Goal: Transaction & Acquisition: Purchase product/service

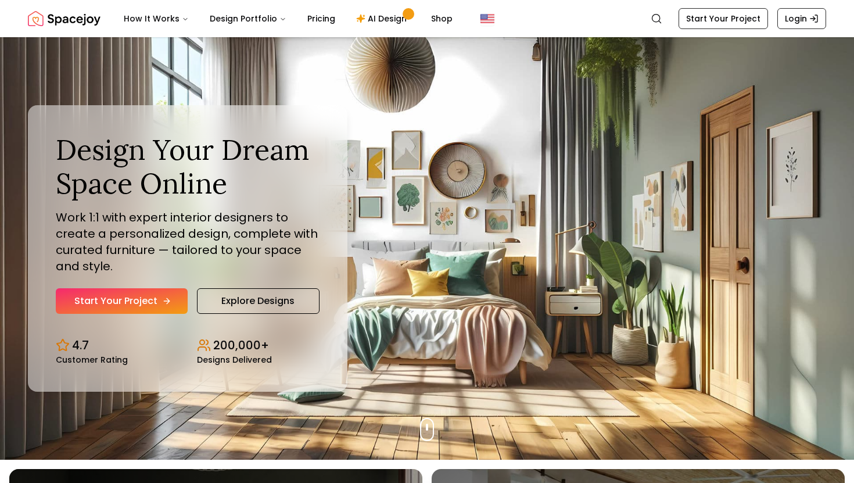
click at [150, 305] on div "Design Your Dream Space Online Work 1:1 with expert interior designers to creat…" at bounding box center [188, 223] width 264 height 181
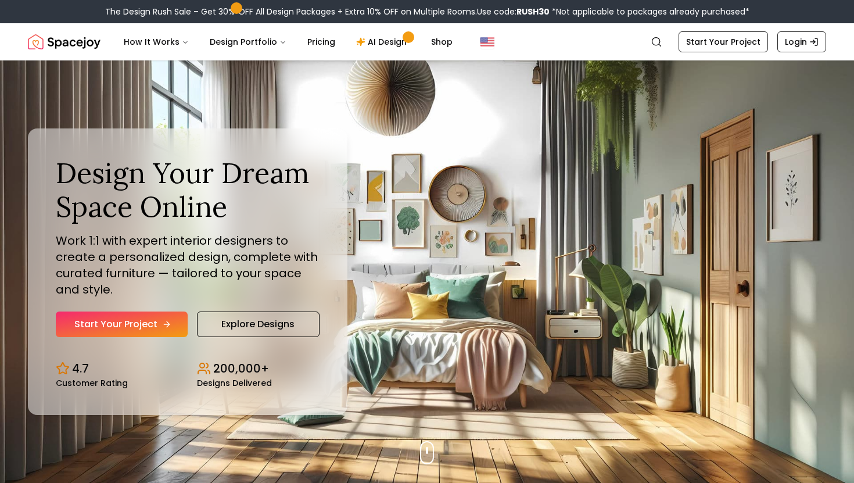
click at [156, 326] on link "Start Your Project" at bounding box center [122, 324] width 132 height 26
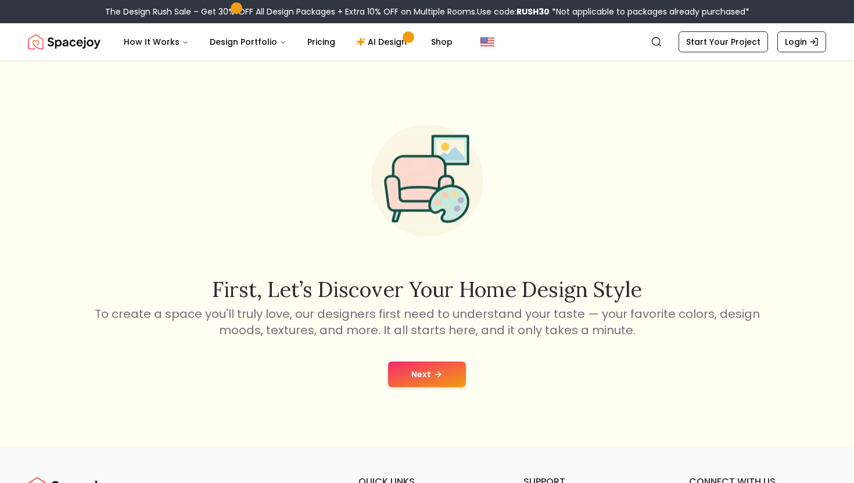
click at [402, 367] on button "Next" at bounding box center [427, 374] width 78 height 26
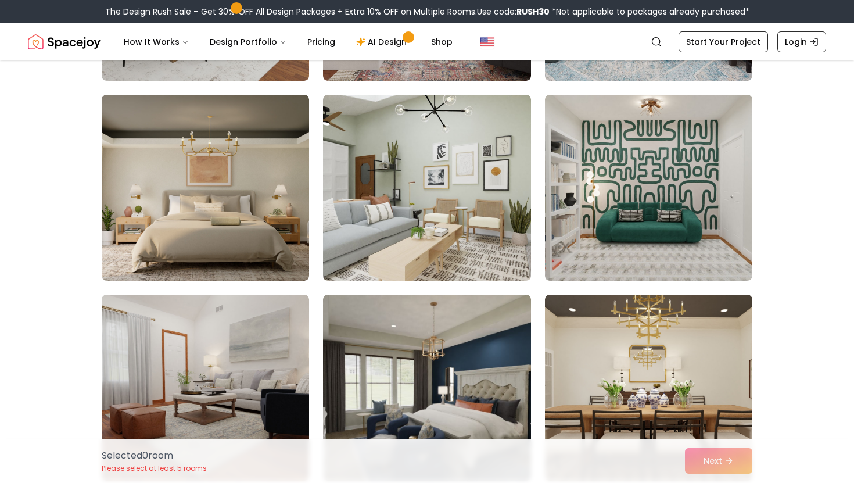
scroll to position [1263, 0]
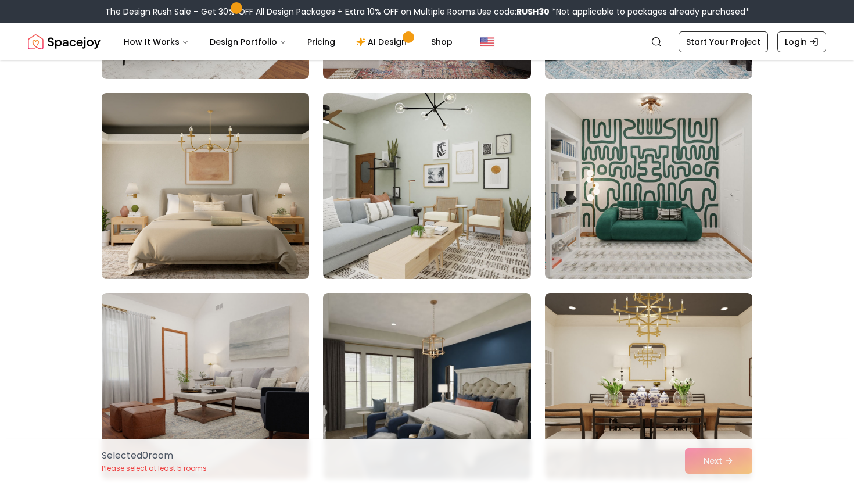
click at [181, 252] on img at bounding box center [205, 185] width 218 height 195
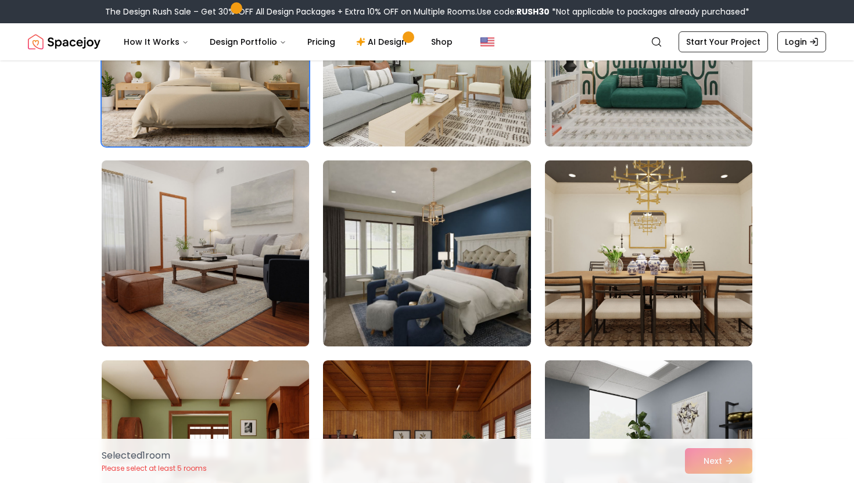
scroll to position [1407, 0]
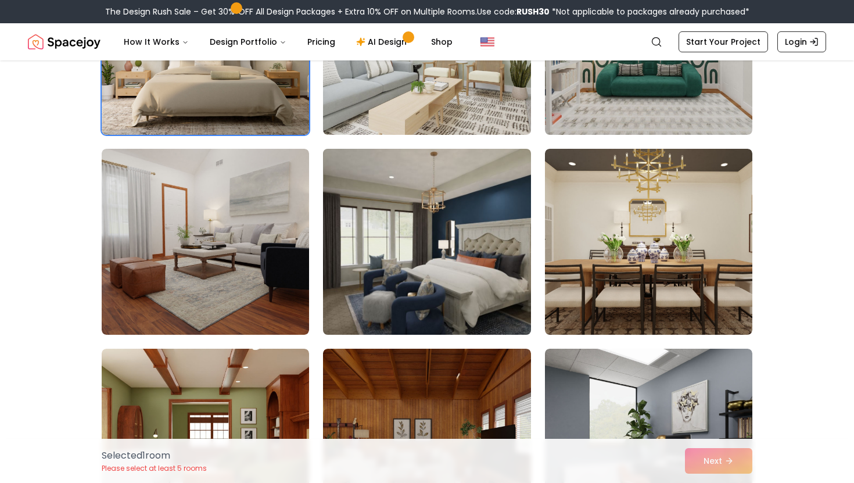
click at [379, 291] on img at bounding box center [427, 241] width 218 height 195
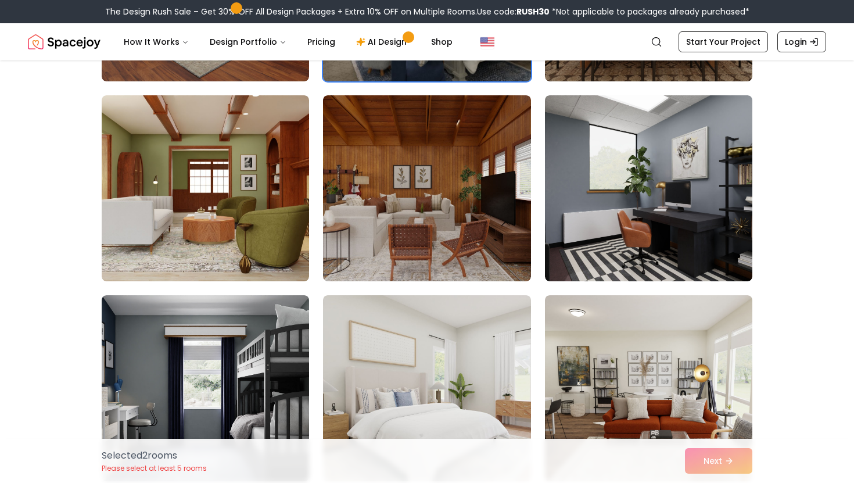
scroll to position [1665, 0]
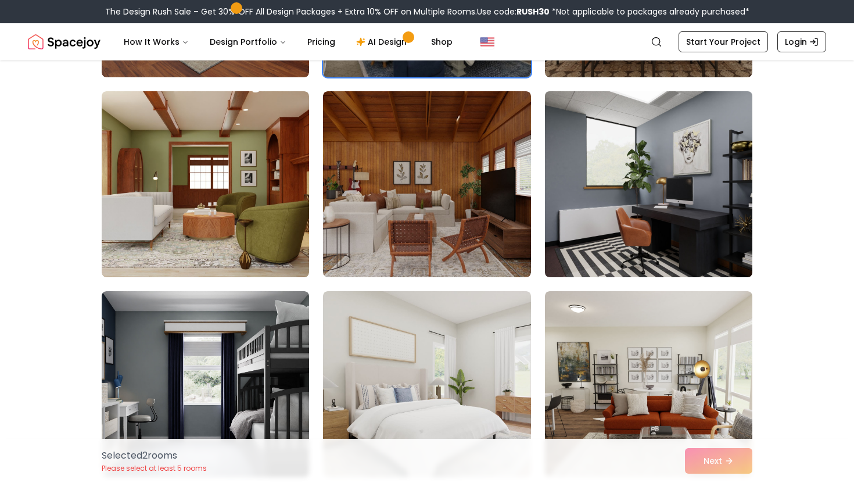
click at [597, 236] on img at bounding box center [648, 184] width 218 height 195
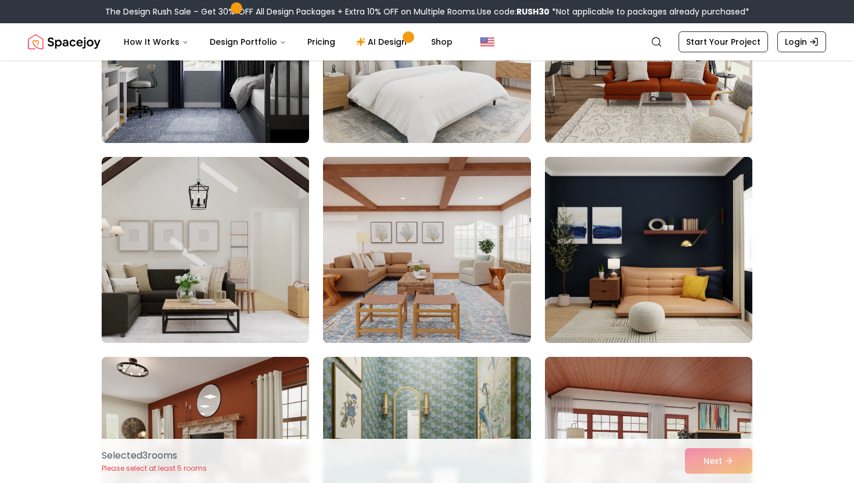
scroll to position [1999, 0]
click at [608, 306] on img at bounding box center [648, 249] width 218 height 195
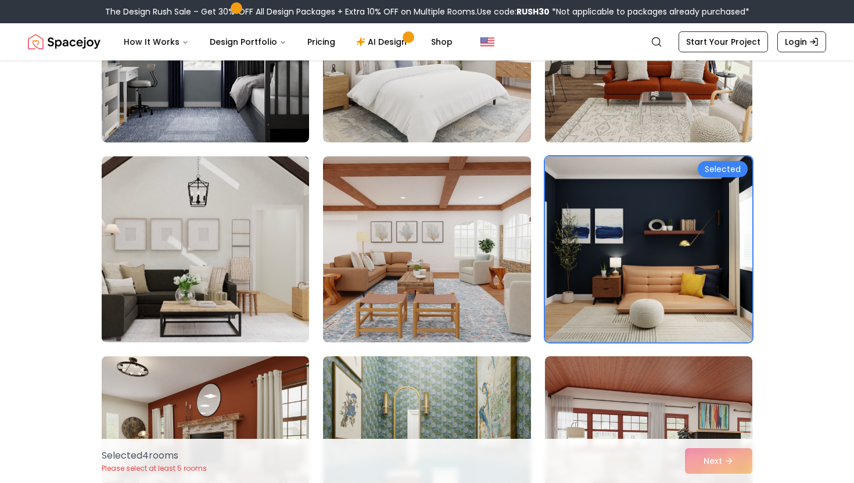
click at [276, 298] on img at bounding box center [205, 249] width 218 height 195
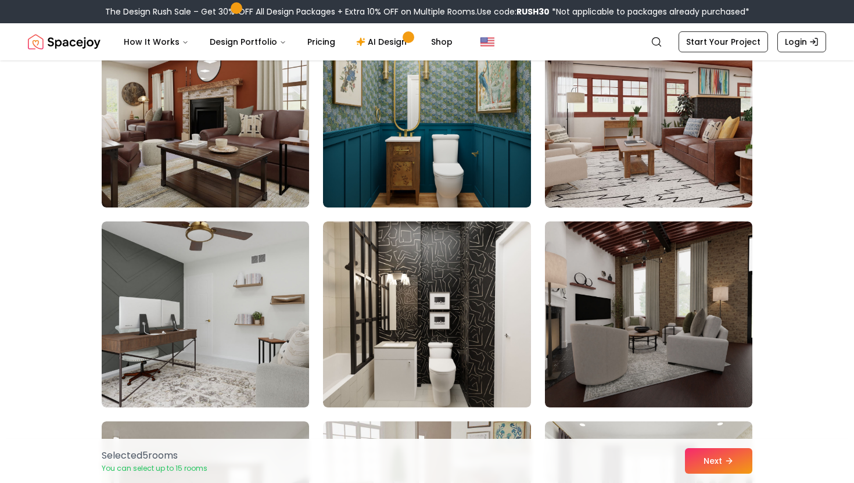
scroll to position [2345, 0]
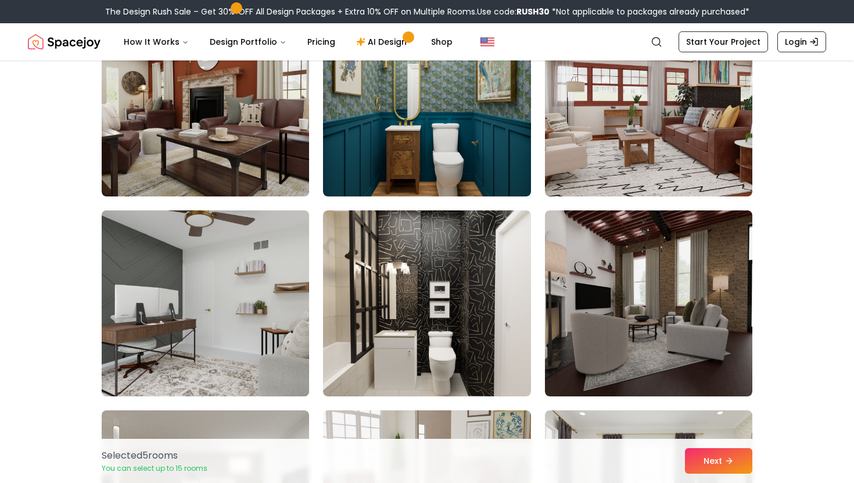
click at [235, 355] on img at bounding box center [205, 303] width 218 height 195
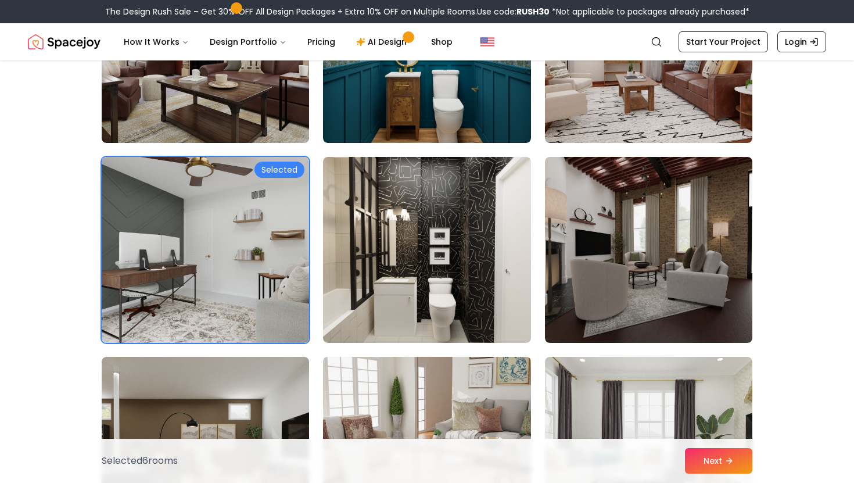
scroll to position [2417, 0]
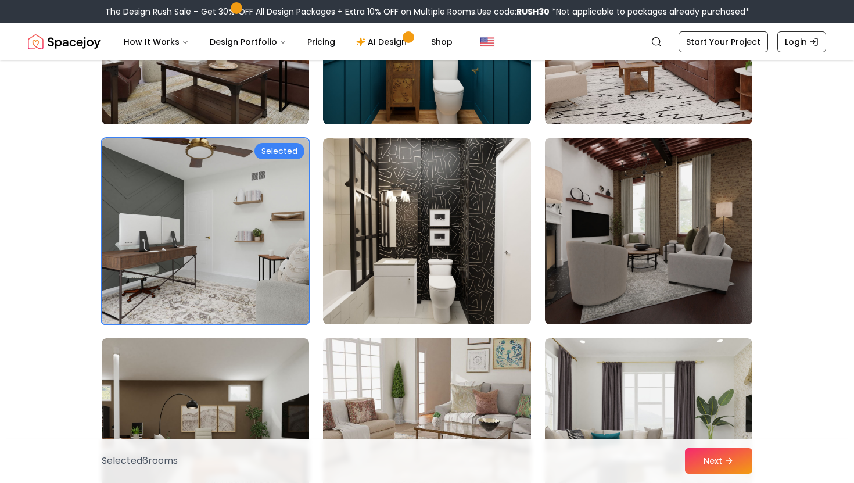
click at [640, 236] on img at bounding box center [648, 231] width 218 height 195
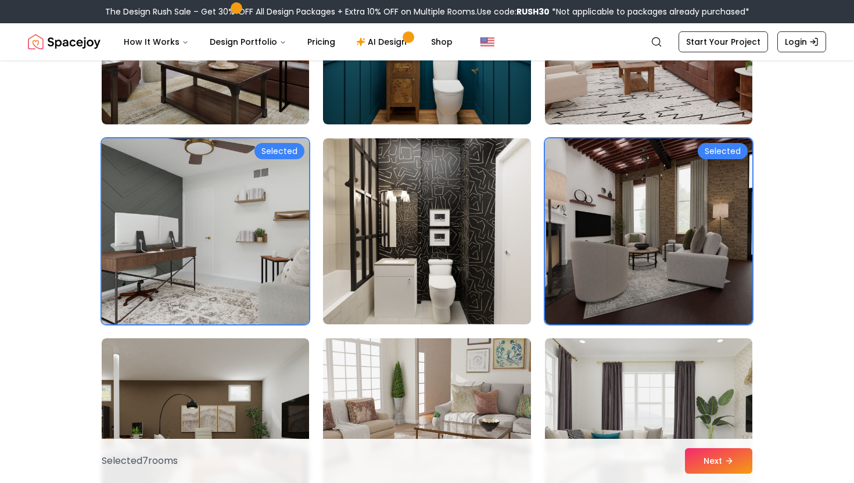
click at [171, 246] on img at bounding box center [205, 231] width 218 height 195
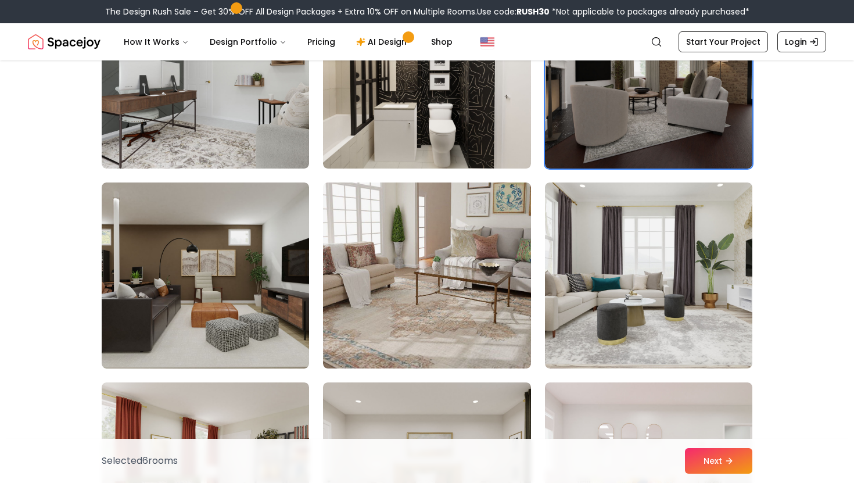
scroll to position [2575, 0]
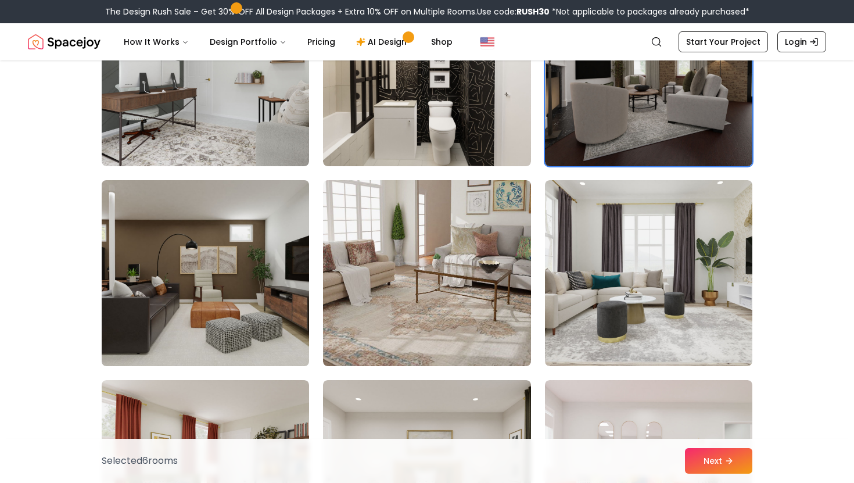
click at [190, 238] on img at bounding box center [205, 272] width 218 height 195
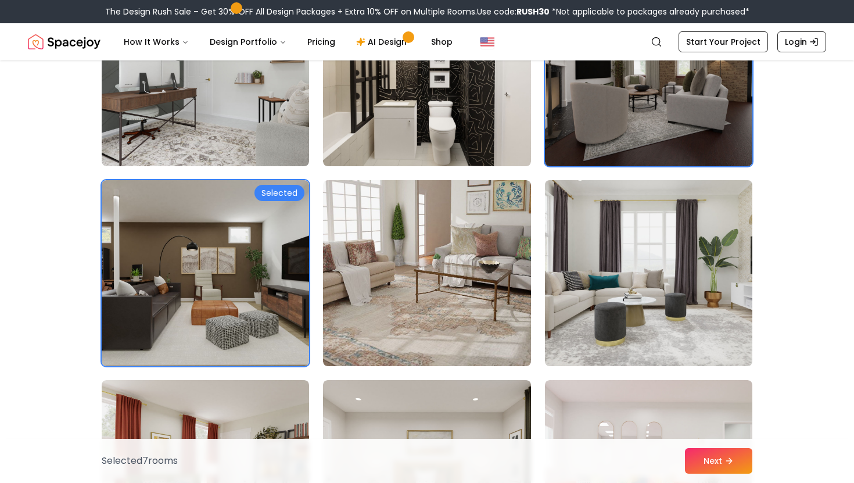
click at [613, 242] on img at bounding box center [648, 272] width 218 height 195
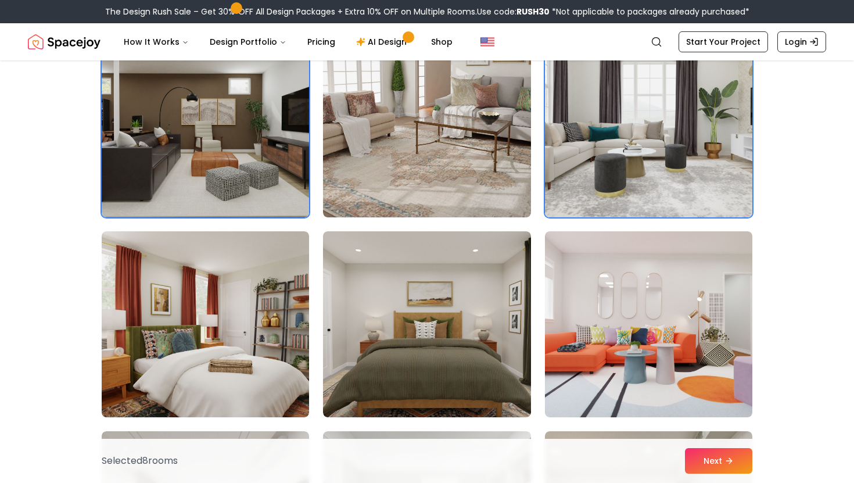
scroll to position [2726, 0]
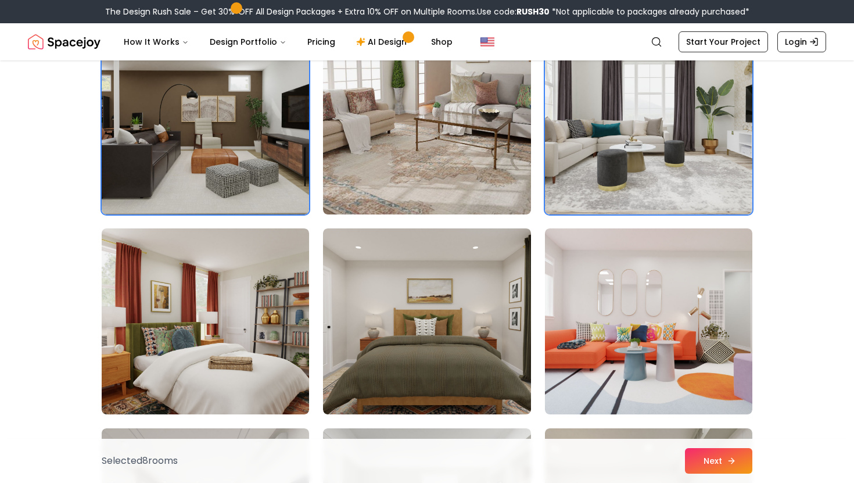
click at [715, 465] on button "Next" at bounding box center [718, 461] width 67 height 26
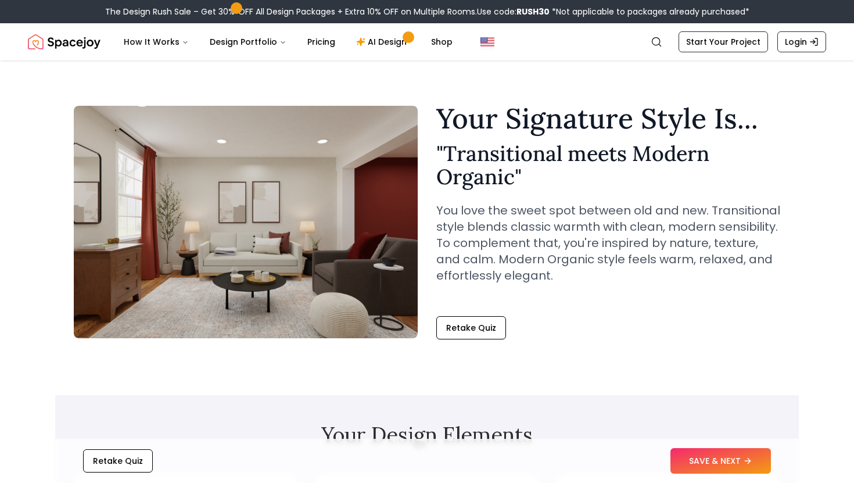
scroll to position [6, 0]
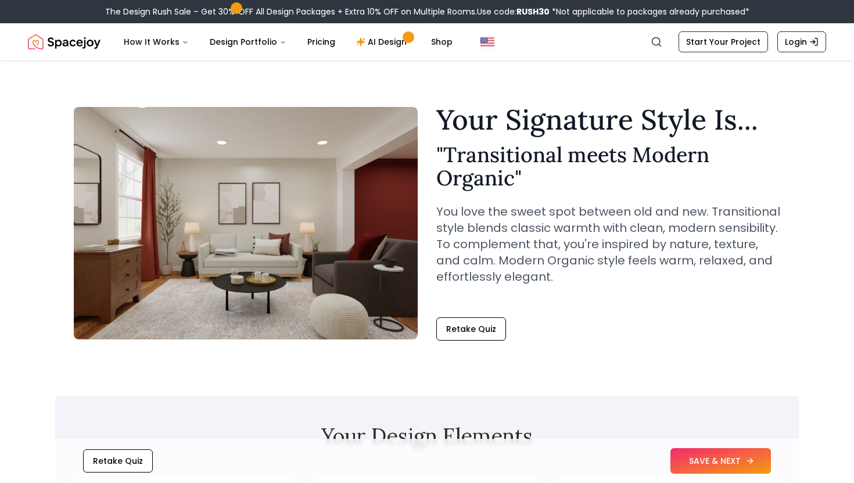
click at [694, 457] on button "SAVE & NEXT" at bounding box center [720, 461] width 100 height 26
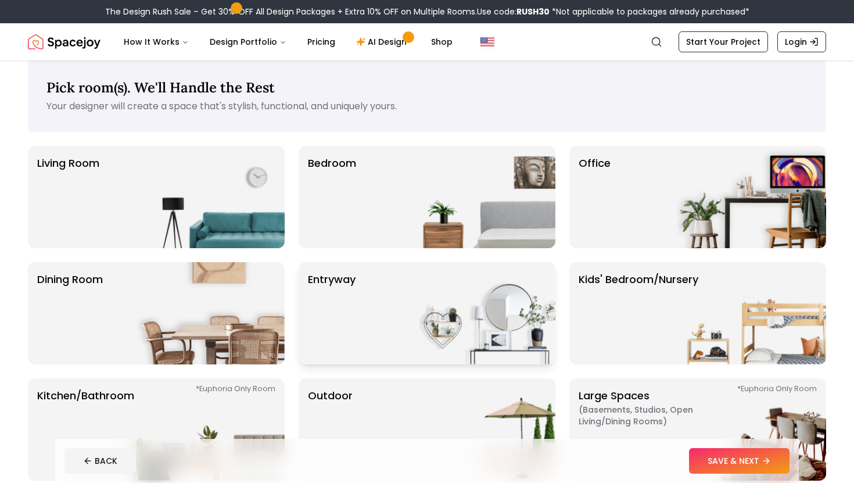
scroll to position [17, 0]
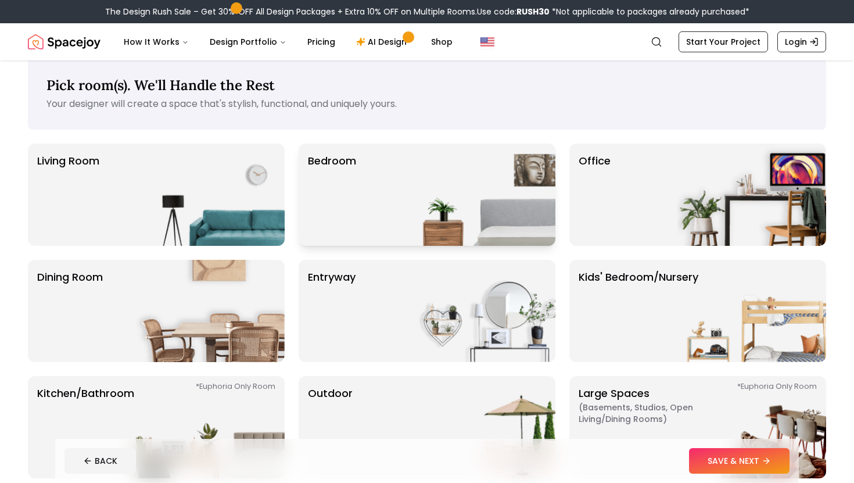
click at [426, 203] on img at bounding box center [480, 194] width 149 height 102
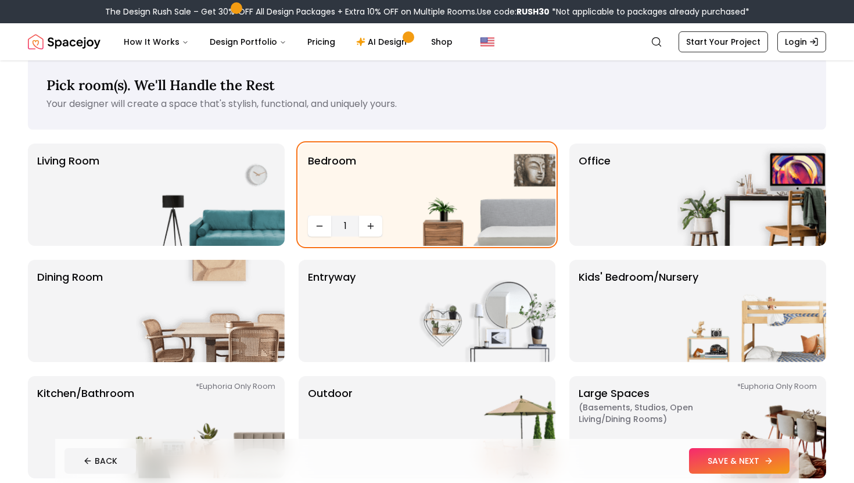
click at [714, 456] on button "SAVE & NEXT" at bounding box center [739, 461] width 100 height 26
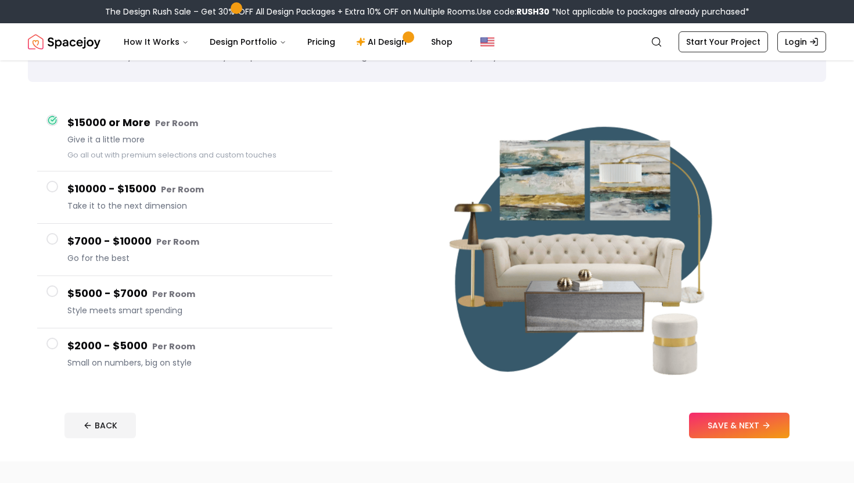
scroll to position [66, 0]
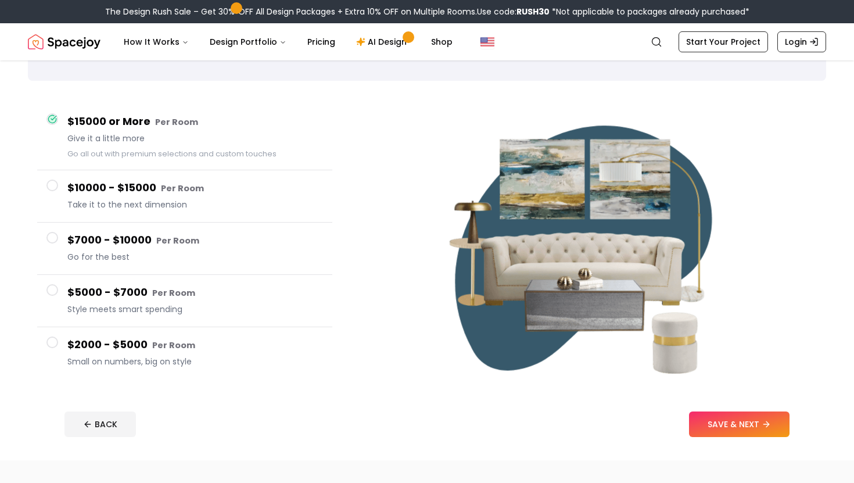
click at [296, 362] on span "Small on numbers, big on style" at bounding box center [194, 361] width 255 height 12
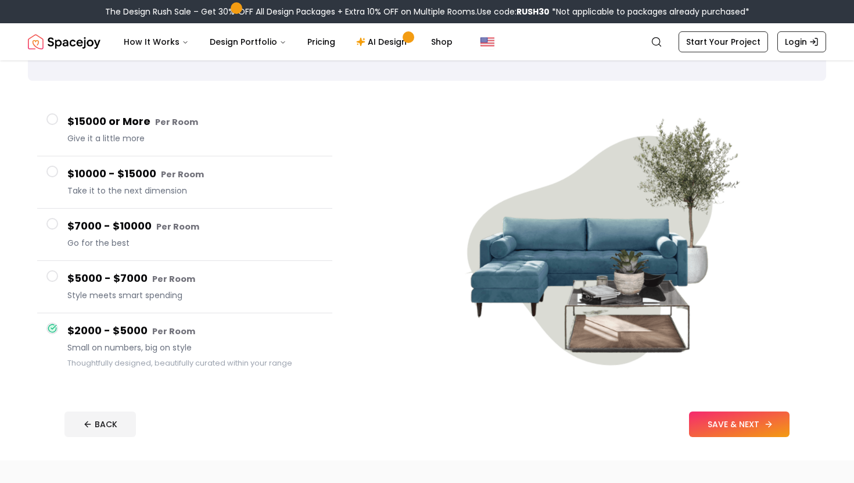
click at [703, 423] on button "SAVE & NEXT" at bounding box center [739, 424] width 100 height 26
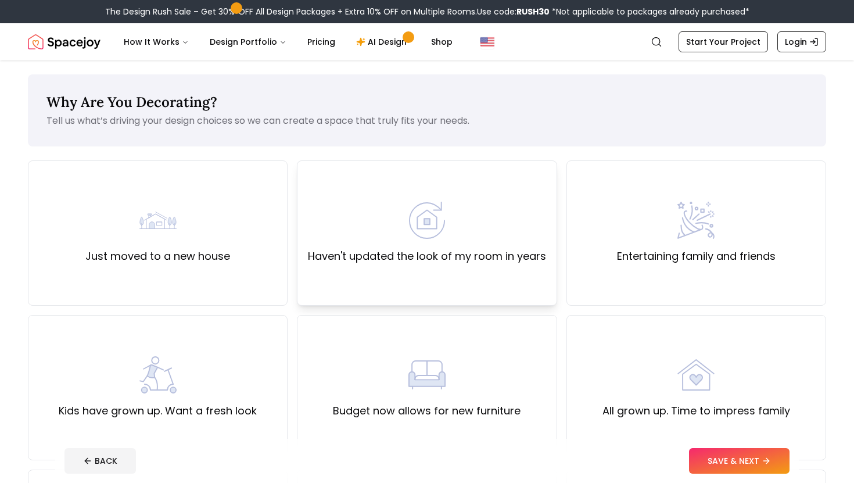
click at [476, 267] on div "Haven't updated the look of my room in years" at bounding box center [427, 232] width 260 height 145
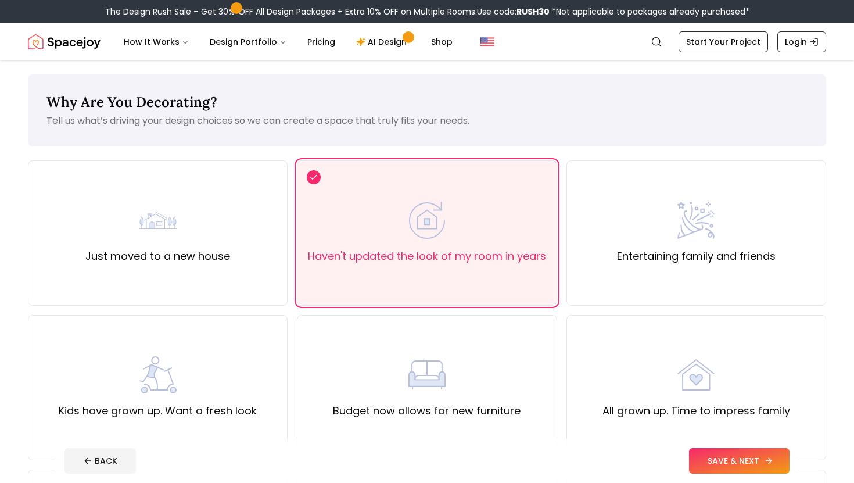
click at [735, 462] on button "SAVE & NEXT" at bounding box center [739, 461] width 100 height 26
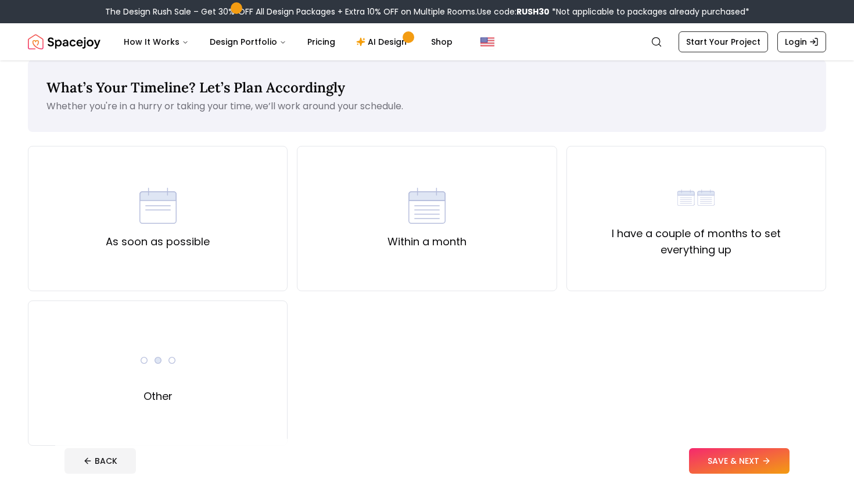
scroll to position [16, 0]
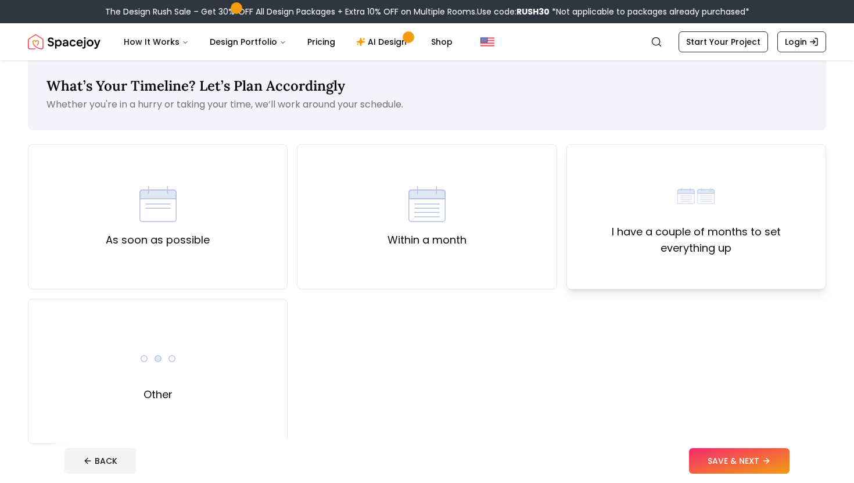
click at [625, 225] on label "I have a couple of months to set everything up" at bounding box center [696, 240] width 240 height 33
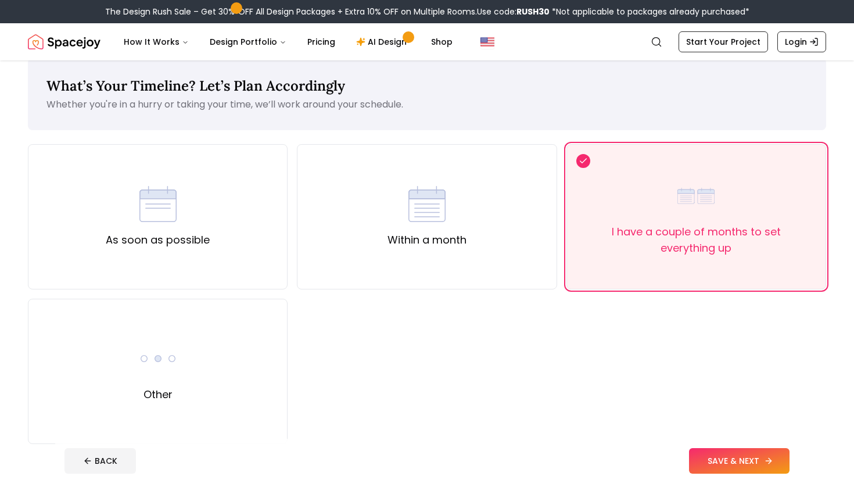
click at [757, 455] on button "SAVE & NEXT" at bounding box center [739, 461] width 100 height 26
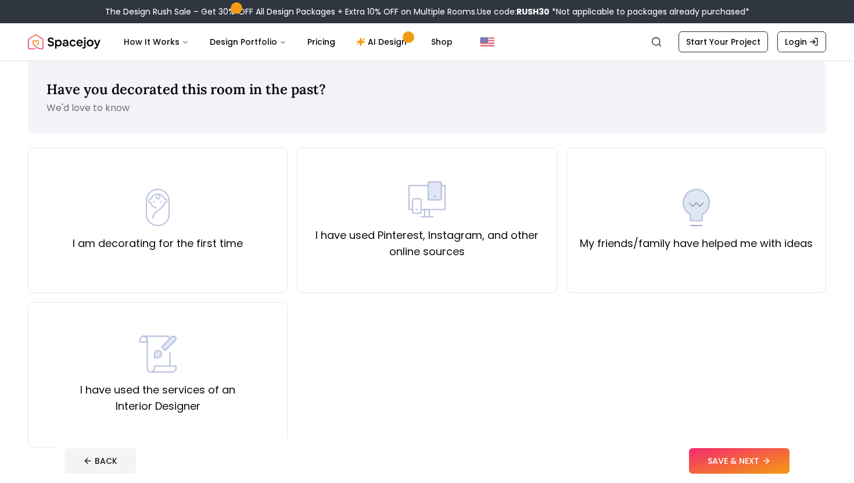
scroll to position [8, 0]
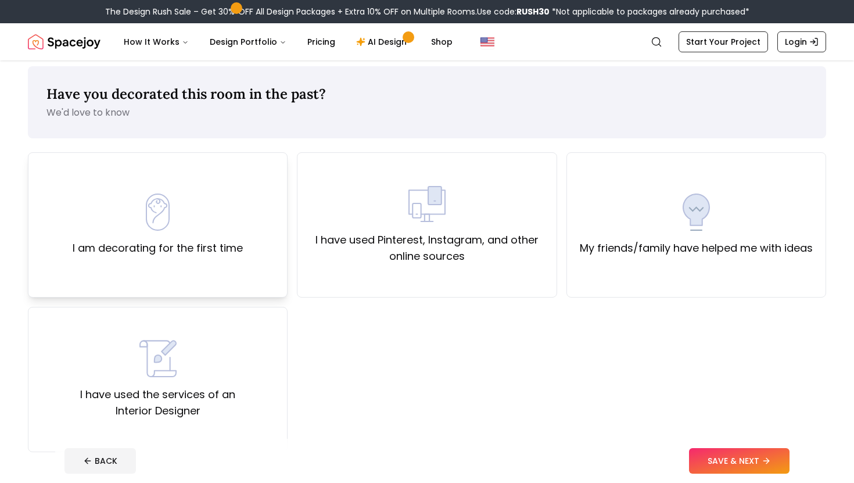
click at [212, 254] on label "I am decorating for the first time" at bounding box center [158, 248] width 170 height 16
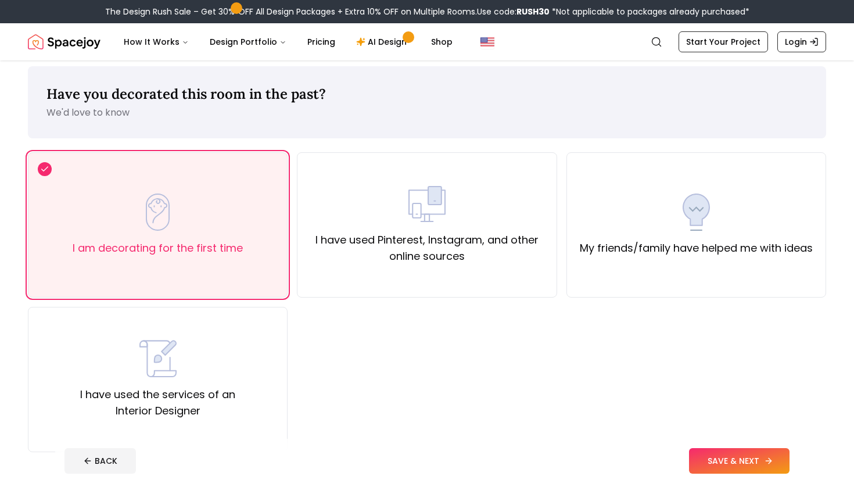
click at [715, 461] on button "SAVE & NEXT" at bounding box center [739, 461] width 100 height 26
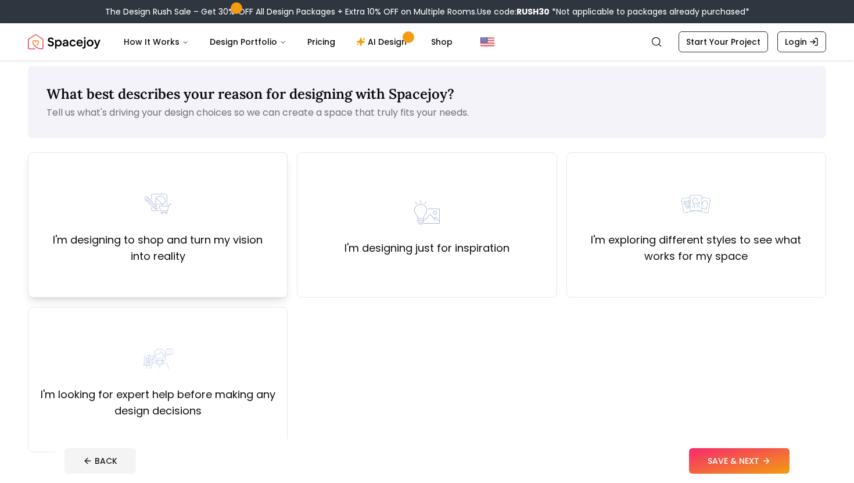
click at [236, 186] on div "I'm designing to shop and turn my vision into reality" at bounding box center [158, 224] width 240 height 79
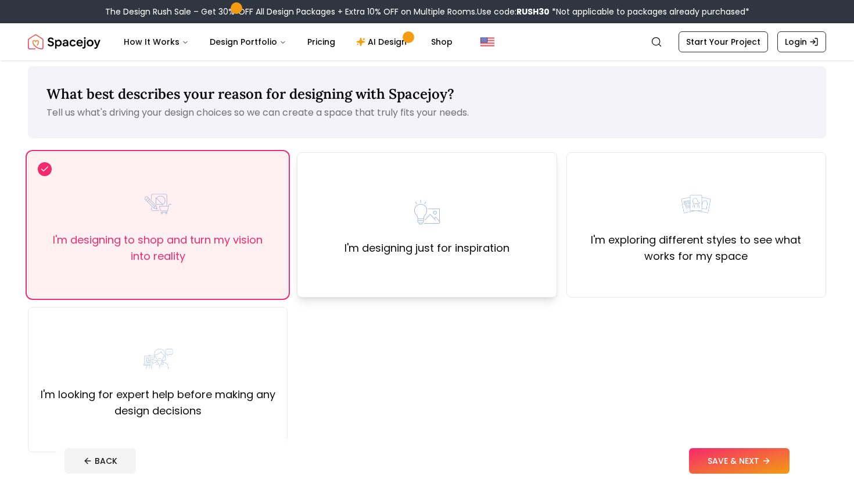
click at [326, 238] on div "I'm designing just for inspiration" at bounding box center [427, 224] width 260 height 145
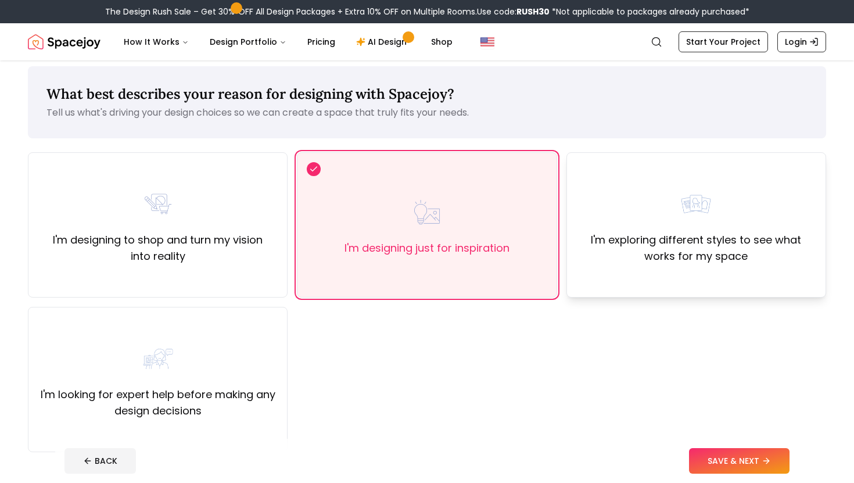
click at [650, 239] on label "I'm exploring different styles to see what works for my space" at bounding box center [696, 248] width 240 height 33
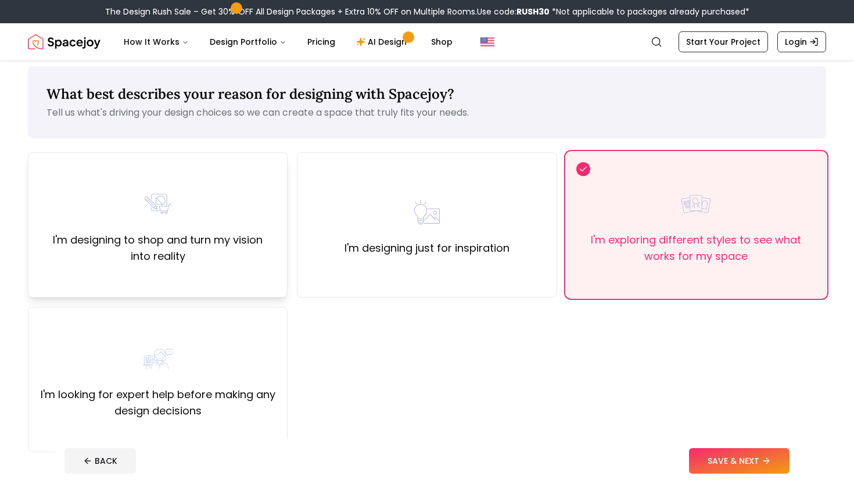
click at [220, 261] on label "I'm designing to shop and turn my vision into reality" at bounding box center [158, 248] width 240 height 33
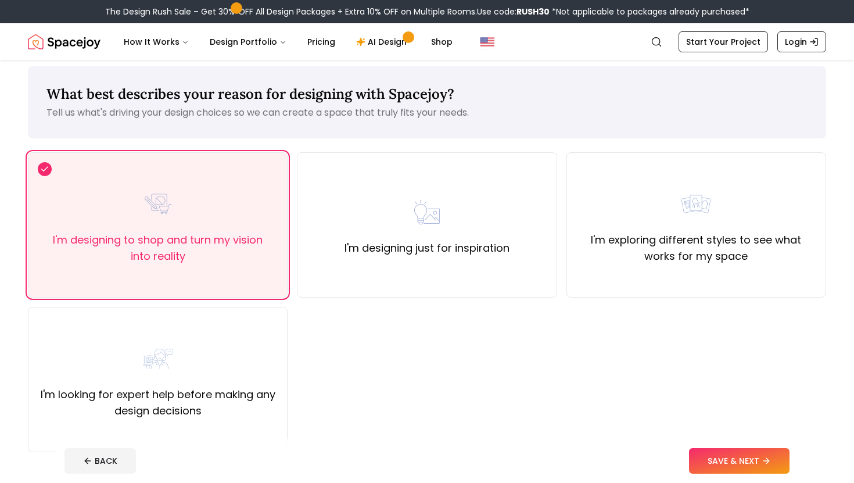
click at [632, 412] on div "I'm designing to shop and turn my vision into reality I'm designing just for in…" at bounding box center [427, 302] width 798 height 300
click at [723, 471] on button "SAVE & NEXT" at bounding box center [739, 461] width 100 height 26
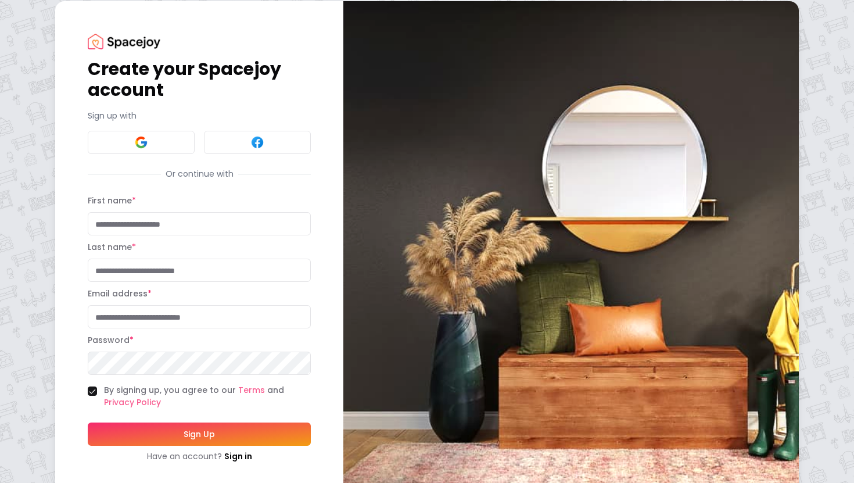
click at [131, 129] on div "Sign up with" at bounding box center [199, 132] width 223 height 44
click at [131, 135] on button at bounding box center [141, 142] width 107 height 23
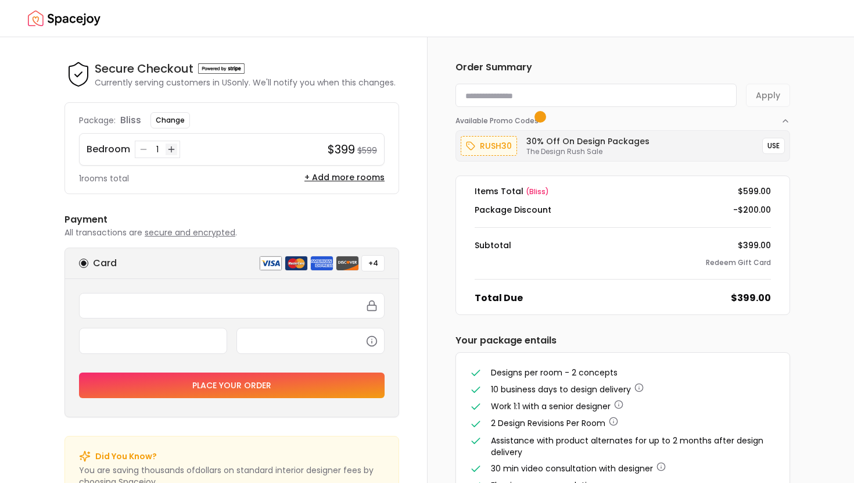
click at [176, 151] on button "Increase quantity for Bedroom" at bounding box center [171, 149] width 12 height 12
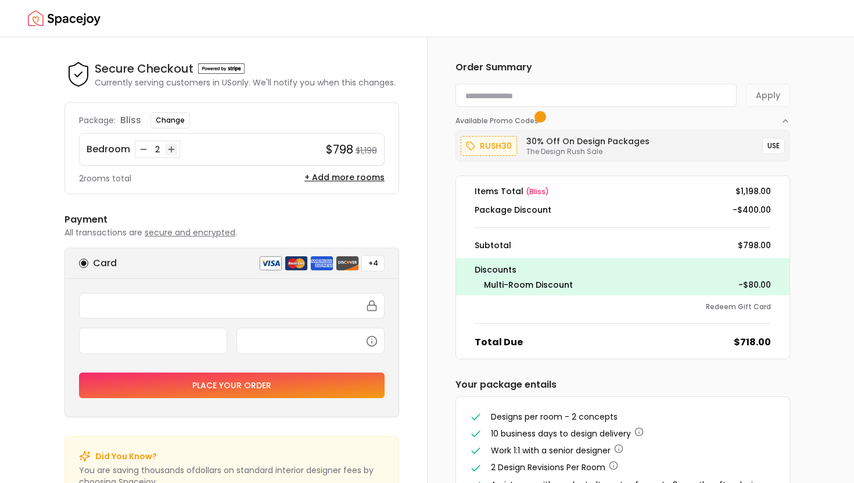
click at [171, 151] on icon "Increase quantity for Bedroom" at bounding box center [171, 149] width 9 height 9
click at [142, 150] on icon "Decrease quantity for Bedroom" at bounding box center [143, 149] width 9 height 9
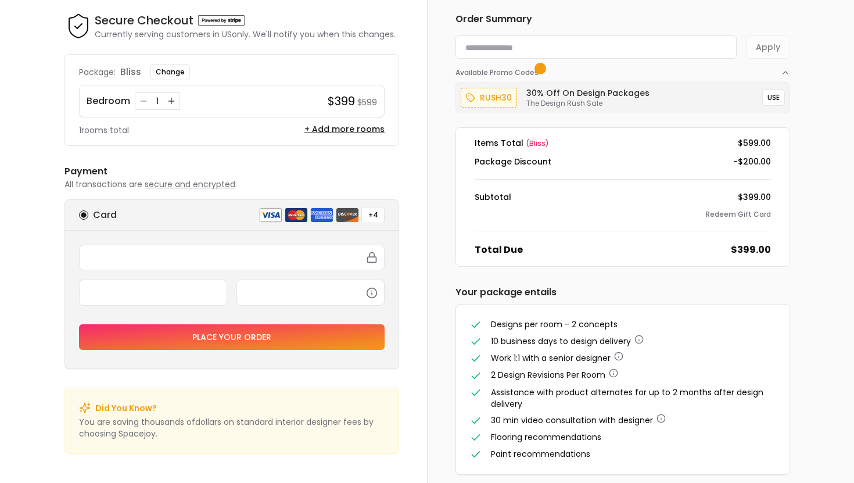
scroll to position [61, 0]
